Goal: Book appointment/travel/reservation

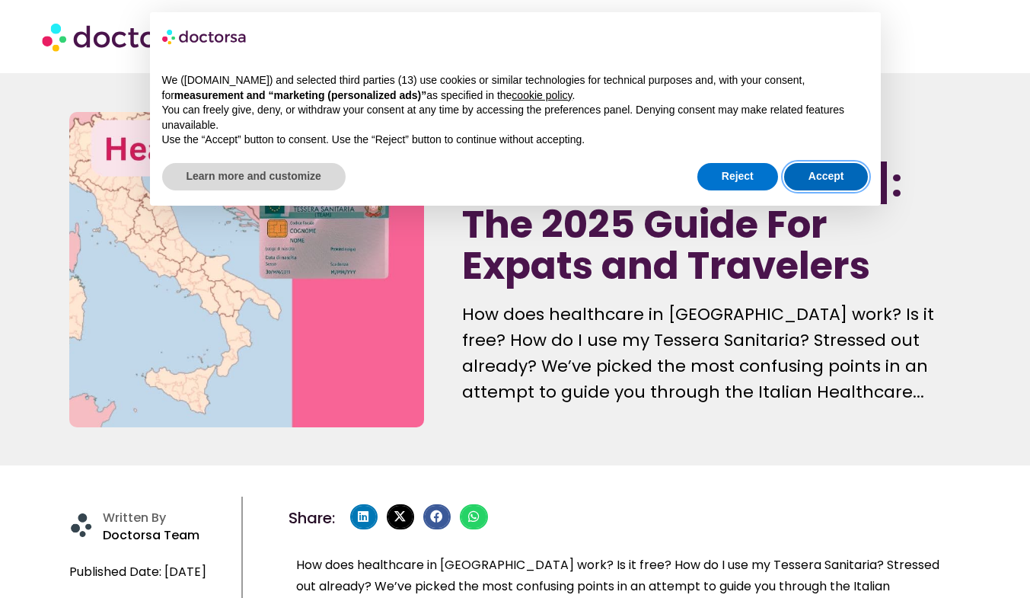
click at [832, 177] on button "Accept" at bounding box center [826, 176] width 85 height 27
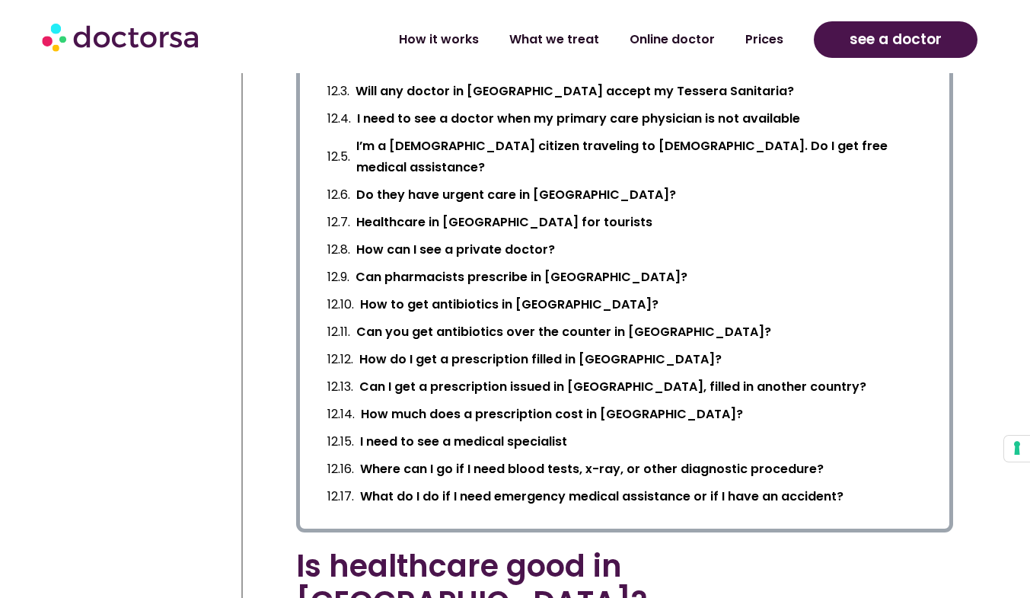
scroll to position [2513, 0]
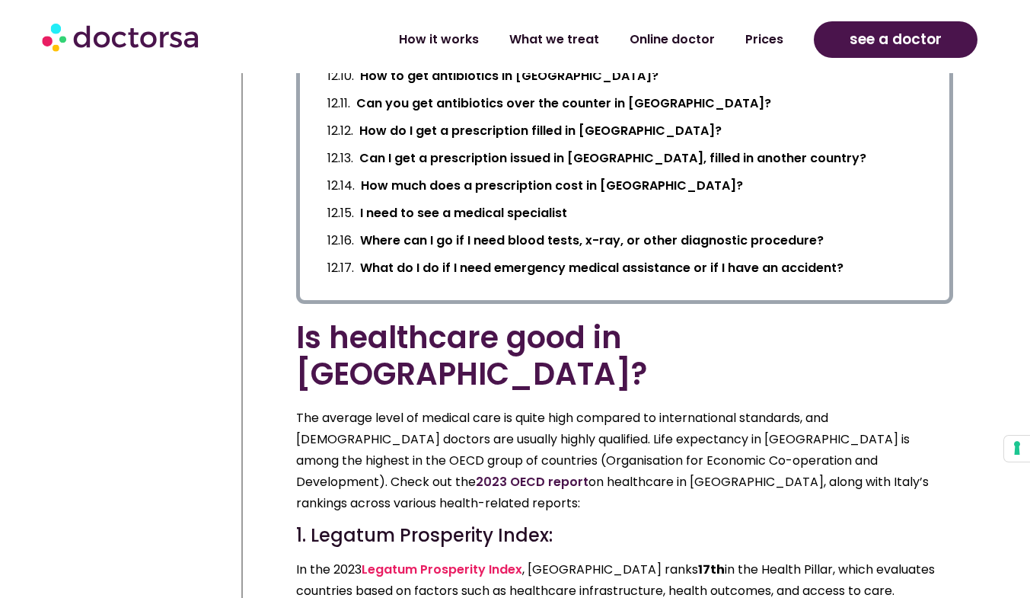
click at [589, 473] on link "2023 OECD report" at bounding box center [532, 482] width 113 height 18
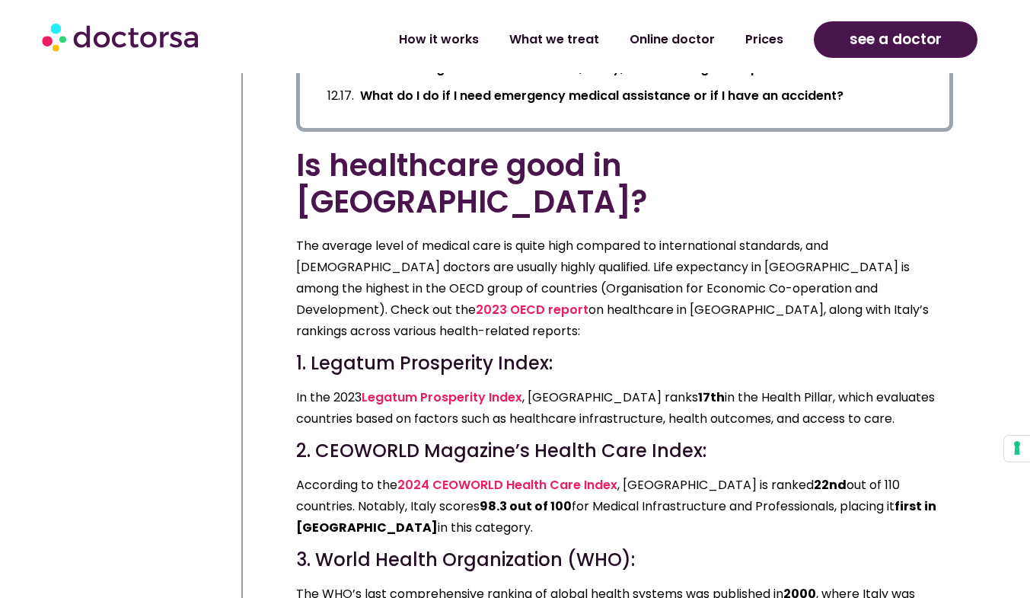
scroll to position [2742, 0]
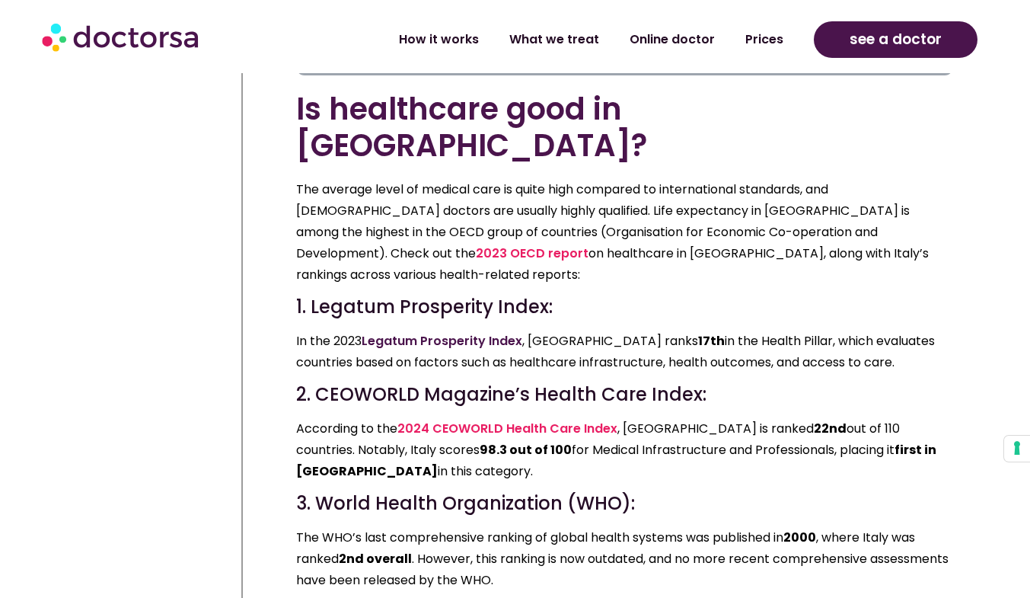
click at [464, 332] on link "Legatum Prosperity Index" at bounding box center [442, 341] width 161 height 18
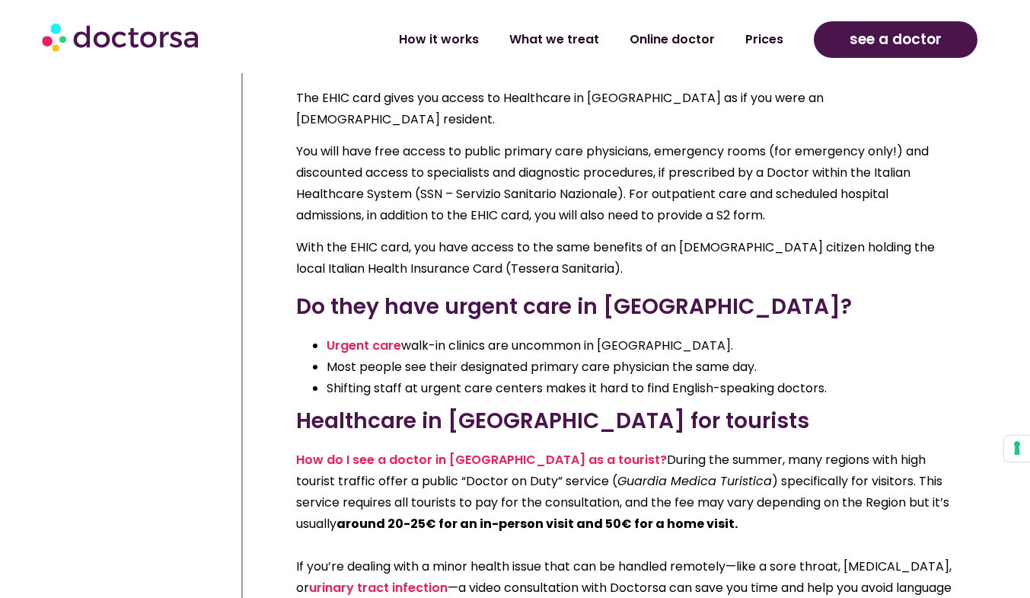
scroll to position [24446, 0]
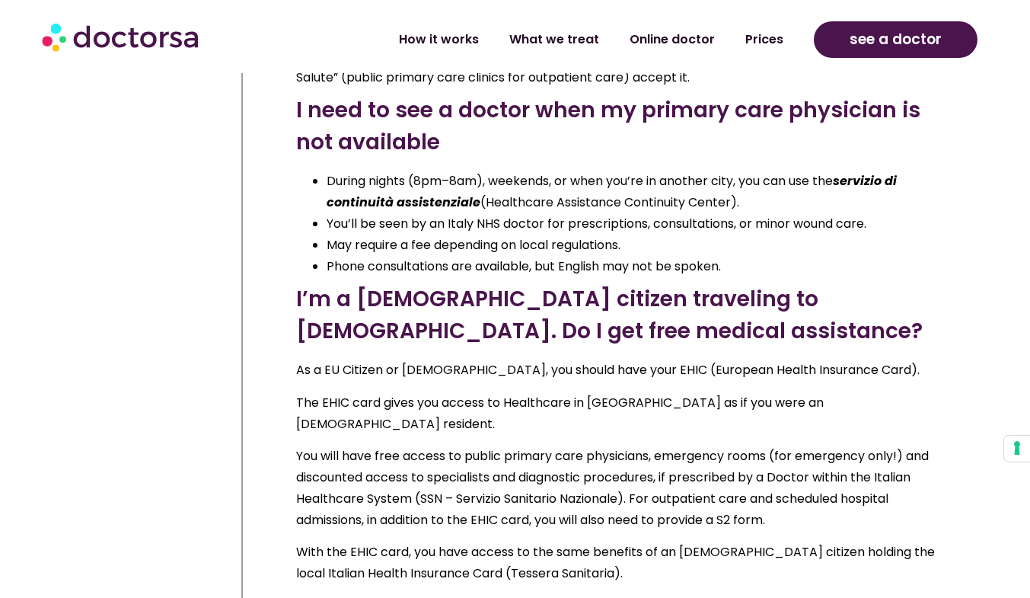
drag, startPoint x: 848, startPoint y: 287, endPoint x: 901, endPoint y: 287, distance: 52.5
copy b "Doctorsa"
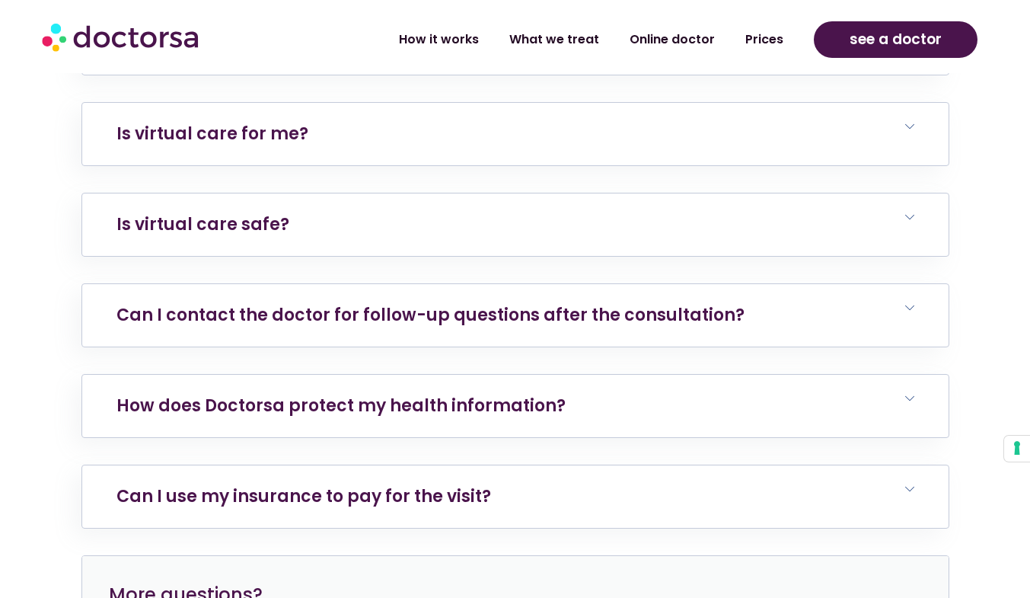
scroll to position [2894, 0]
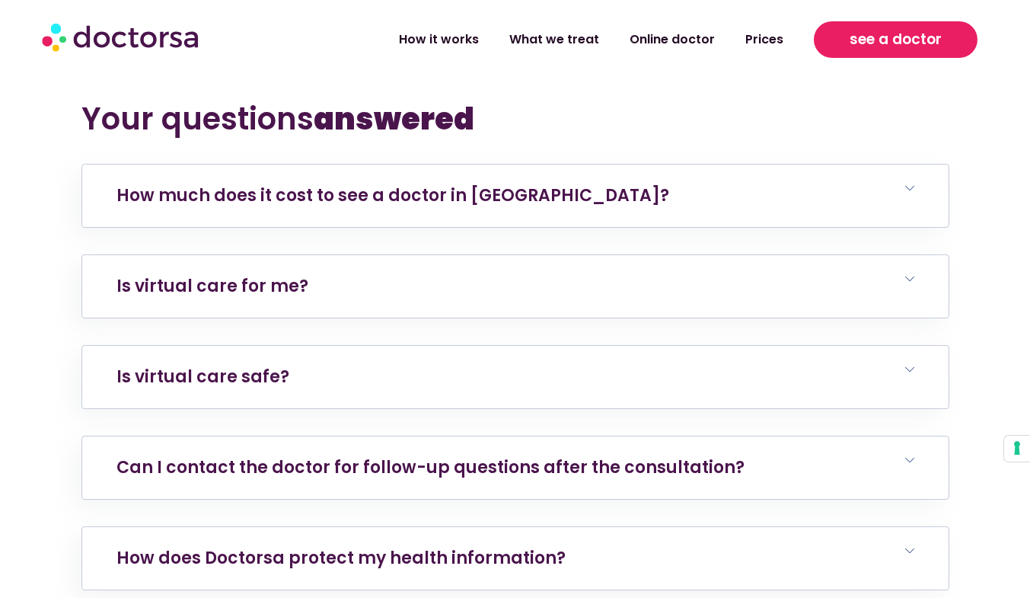
click at [908, 53] on link "see a doctor" at bounding box center [896, 39] width 164 height 37
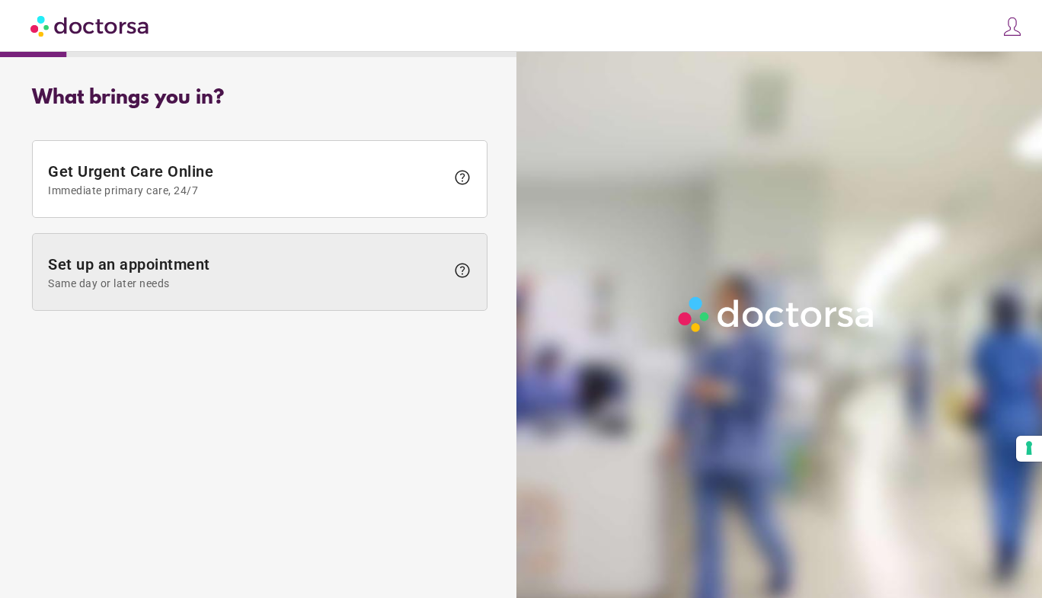
click at [142, 263] on span "Set up an appointment Same day or later needs" at bounding box center [247, 272] width 398 height 34
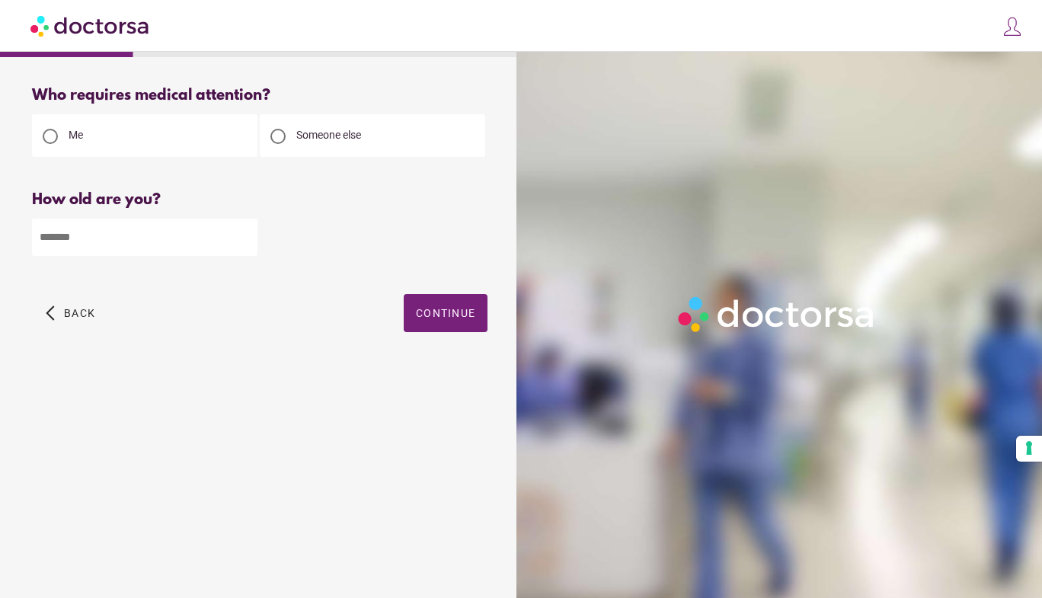
click at [282, 133] on div at bounding box center [277, 136] width 15 height 15
click at [126, 236] on input "number" at bounding box center [144, 237] width 225 height 37
type input "**"
click at [439, 313] on span "Continue" at bounding box center [445, 313] width 59 height 12
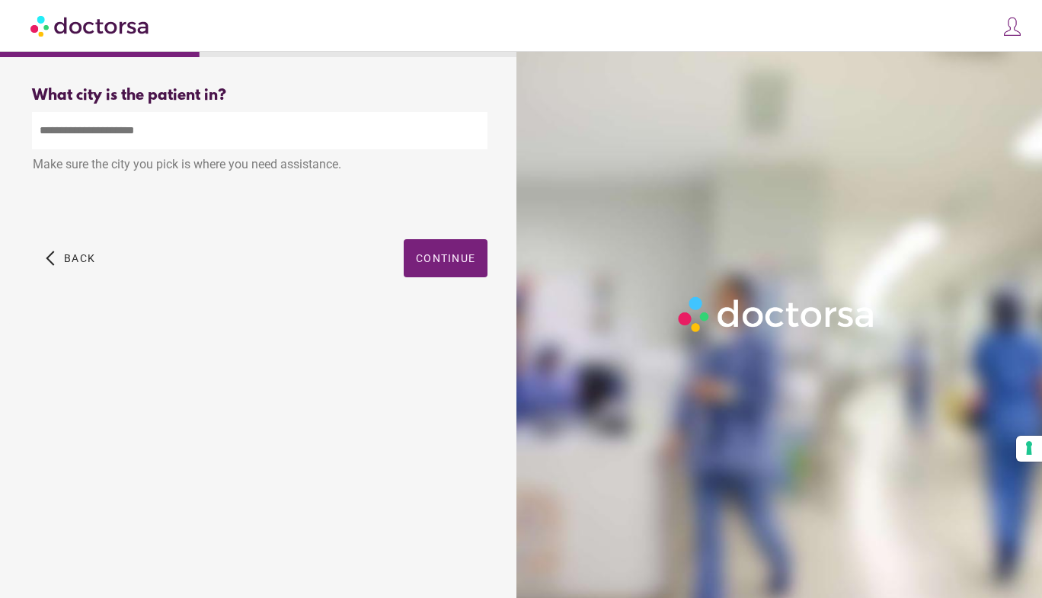
click at [183, 133] on input "text" at bounding box center [259, 130] width 455 height 37
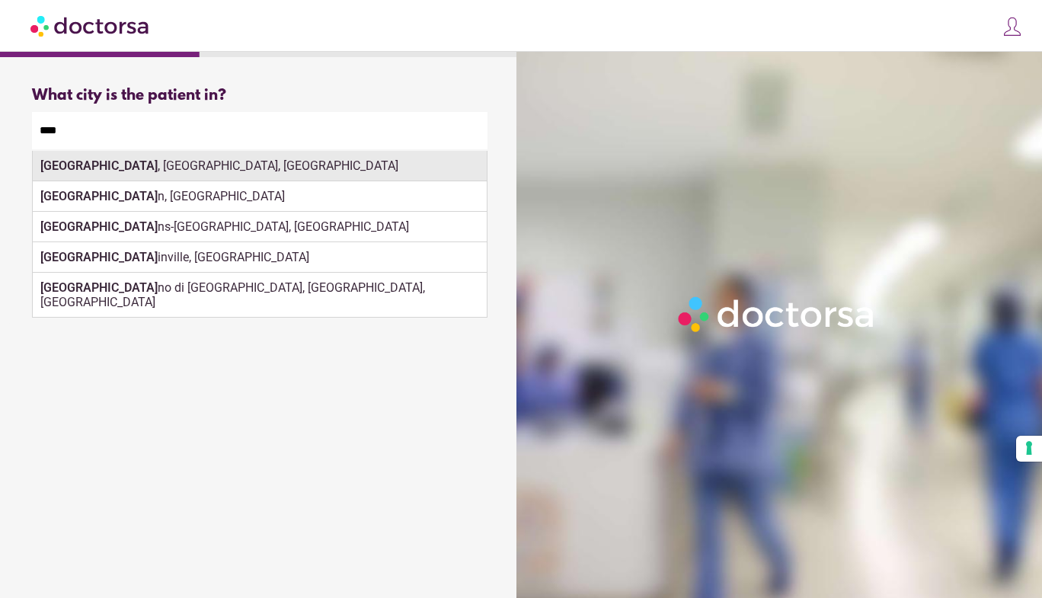
click at [81, 178] on div "[GEOGRAPHIC_DATA] , [GEOGRAPHIC_DATA], [GEOGRAPHIC_DATA]" at bounding box center [260, 166] width 454 height 30
type input "**********"
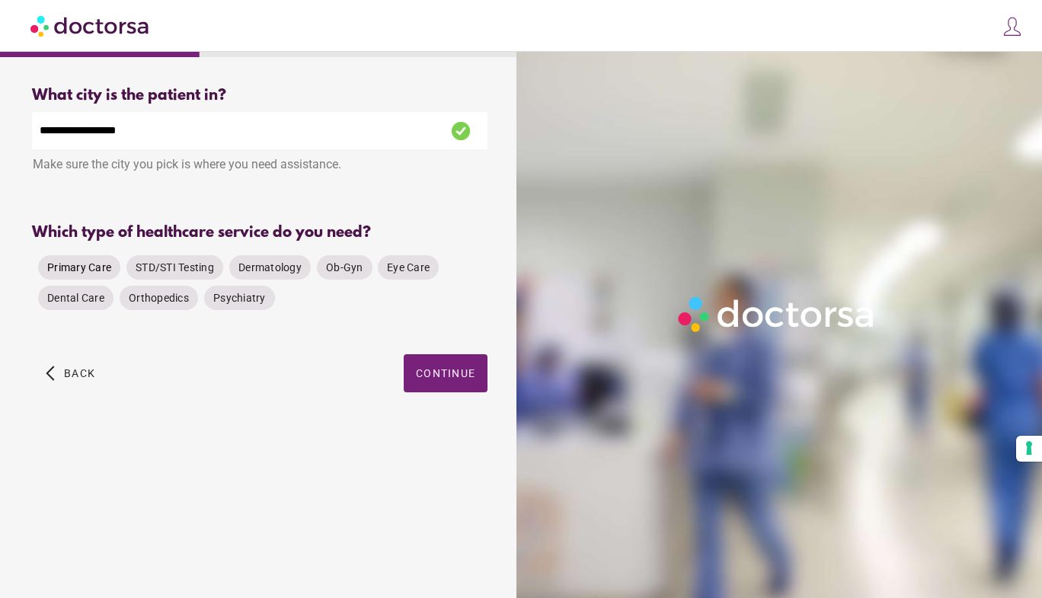
click at [95, 267] on span "Primary Care" at bounding box center [79, 267] width 64 height 12
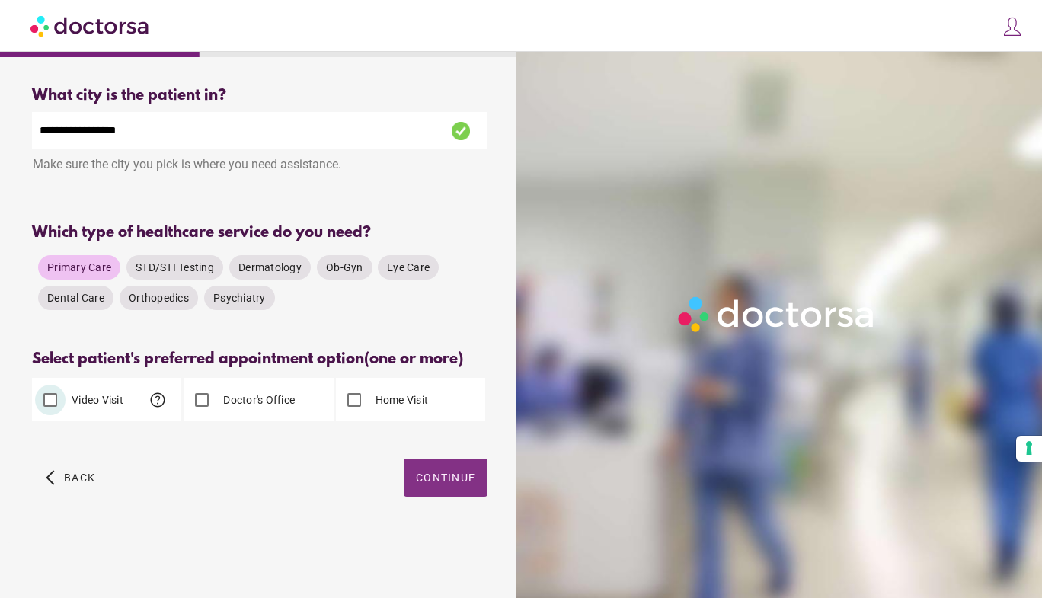
click at [449, 471] on span "Continue" at bounding box center [445, 477] width 59 height 12
